Goal: Check status: Check status

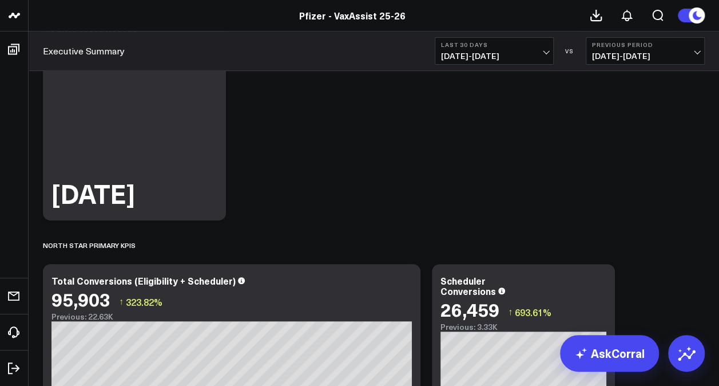
scroll to position [114, 0]
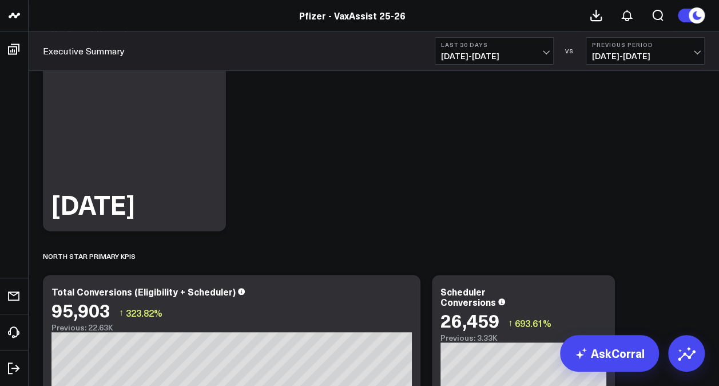
click at [541, 54] on span "[DATE] - [DATE]" at bounding box center [494, 55] width 106 height 9
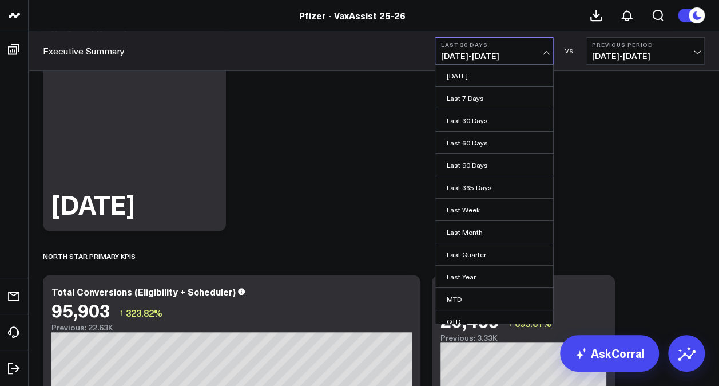
scroll to position [50, 0]
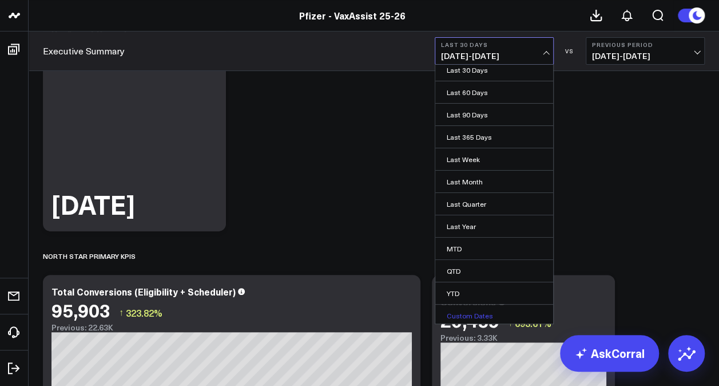
click at [464, 310] on link "Custom Dates" at bounding box center [494, 315] width 118 height 22
select select "8"
select select "2025"
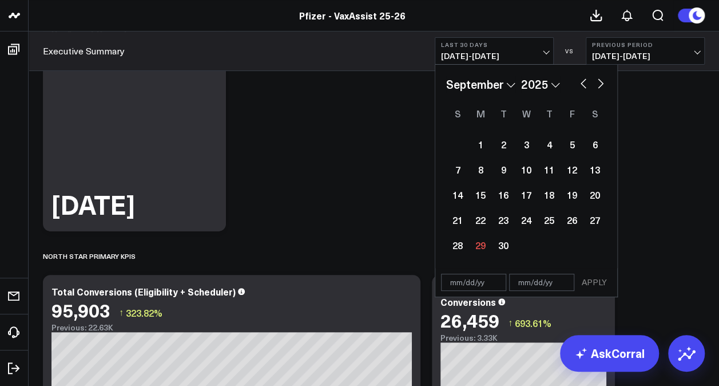
click at [581, 81] on button "button" at bounding box center [583, 83] width 11 height 14
select select "7"
select select "2025"
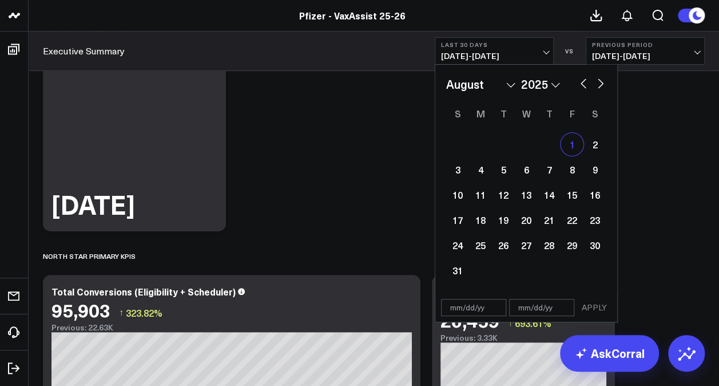
click at [566, 146] on div "1" at bounding box center [572, 144] width 23 height 23
type input "[DATE]"
select select "7"
select select "2025"
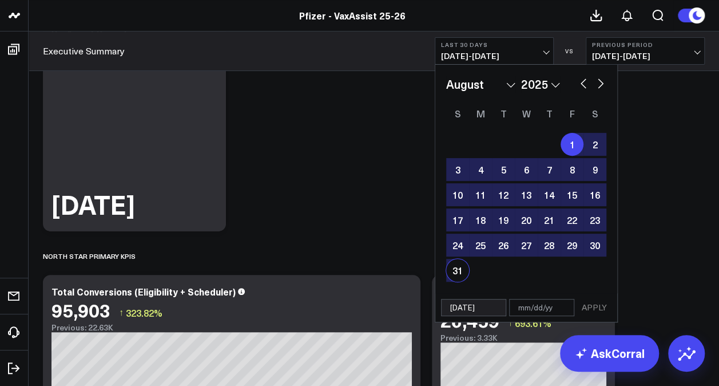
click at [458, 268] on div "31" at bounding box center [457, 270] width 23 height 23
type input "[DATE]"
select select "7"
select select "2025"
click at [593, 301] on button "APPLY" at bounding box center [594, 307] width 34 height 17
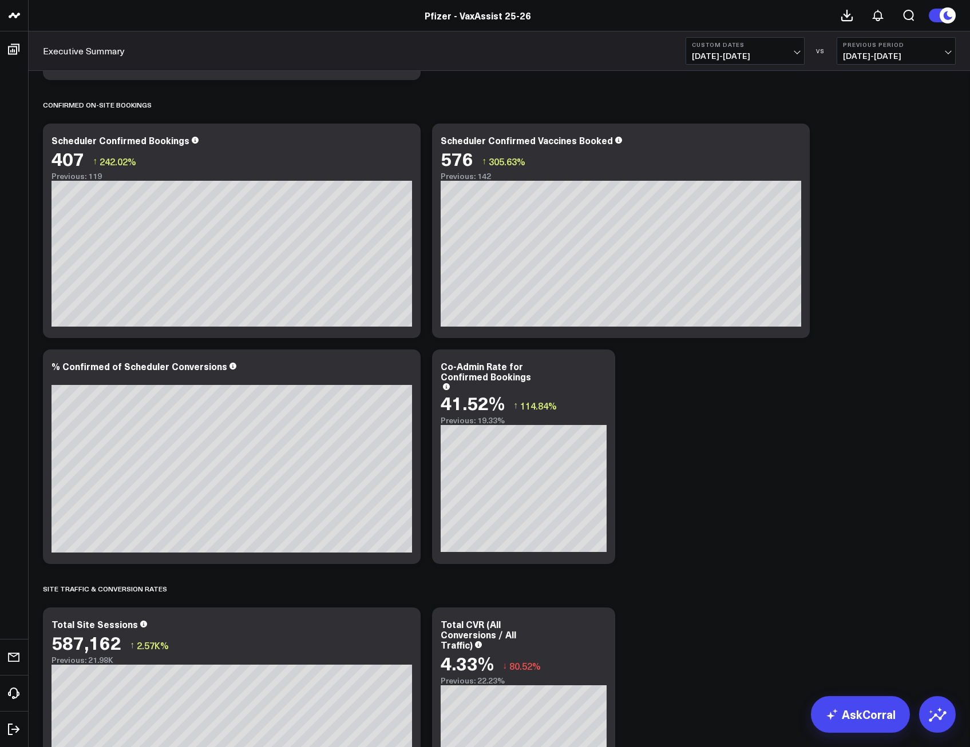
scroll to position [687, 0]
